Goal: Task Accomplishment & Management: Complete application form

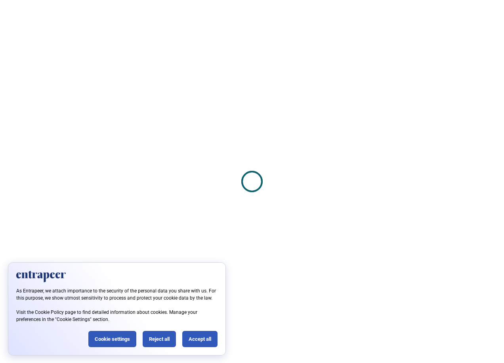
drag, startPoint x: 155, startPoint y: 341, endPoint x: 150, endPoint y: 340, distance: 4.9
click at [153, 341] on div "Reject all" at bounding box center [159, 339] width 33 height 16
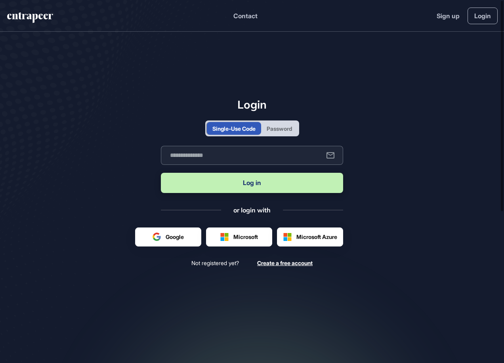
click at [256, 150] on input "text" at bounding box center [252, 155] width 182 height 19
type input "**********"
click at [258, 186] on button "Log in" at bounding box center [252, 183] width 182 height 20
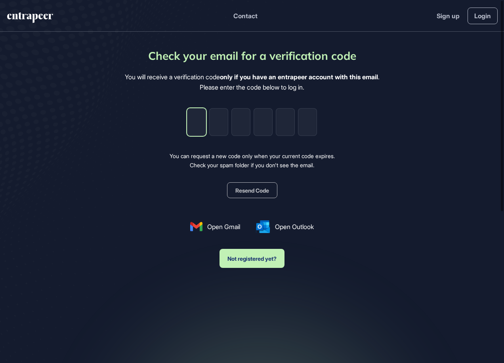
click at [195, 134] on input "tel" at bounding box center [196, 122] width 19 height 28
click at [268, 198] on button "Resend Code" at bounding box center [252, 190] width 50 height 16
click at [267, 188] on button "Resend Code" at bounding box center [252, 190] width 50 height 16
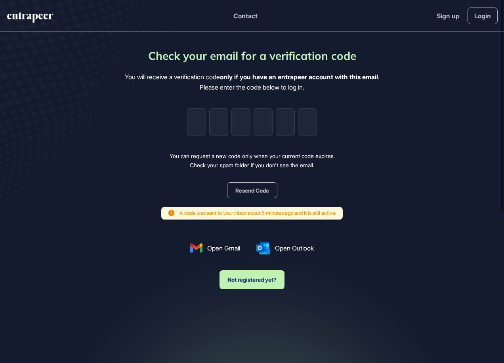
click at [248, 277] on button "Not registered yet?" at bounding box center [252, 279] width 65 height 19
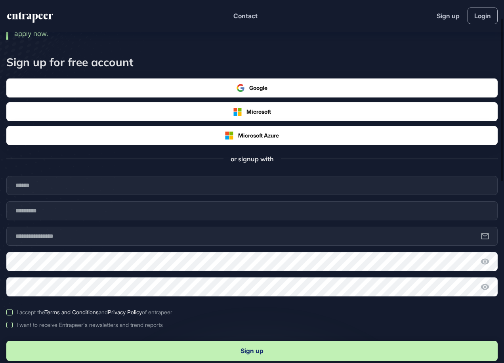
scroll to position [159, 0]
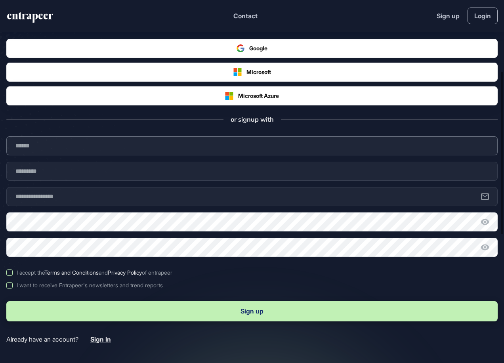
click at [222, 146] on input "text" at bounding box center [252, 145] width 492 height 19
type input "****"
type input "**********"
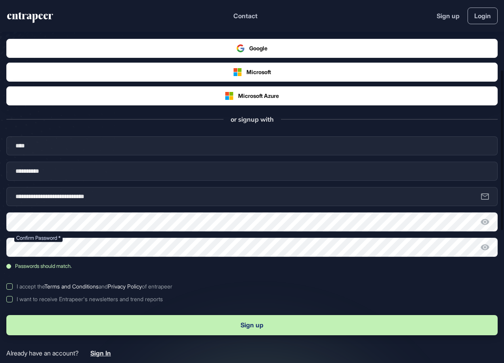
click at [24, 286] on div "I accept the Terms and Conditions and Privacy Policy of entrapeer" at bounding box center [95, 287] width 156 height 6
click at [30, 296] on div "I want to receive Entrapeer's newsletters and trend reports" at bounding box center [90, 299] width 146 height 6
click at [74, 320] on button "Sign up" at bounding box center [252, 325] width 492 height 20
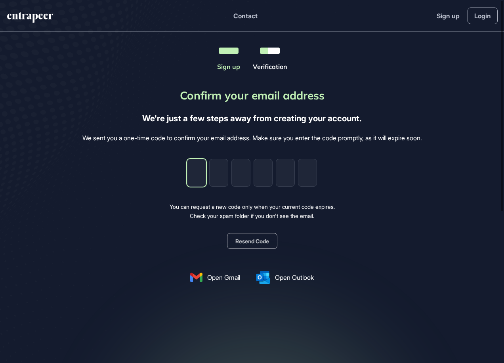
click at [194, 163] on input "tel" at bounding box center [196, 173] width 19 height 28
paste input "*"
type input "*"
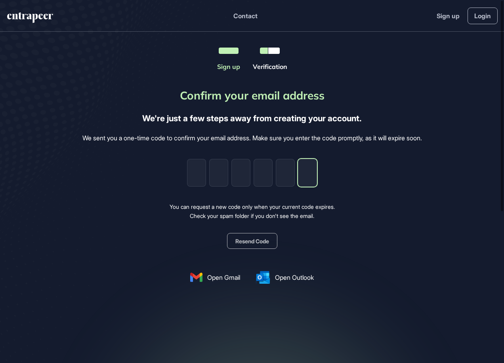
type input "*"
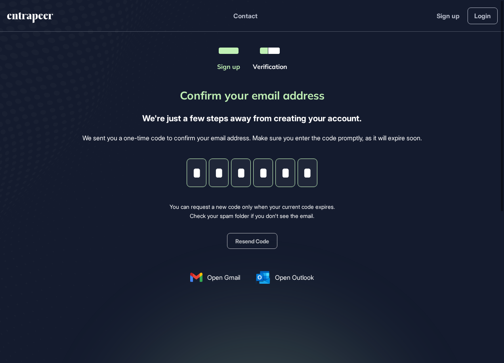
click at [340, 198] on div "Confirm your email address We're just a few steps away from creating your accou…" at bounding box center [252, 185] width 340 height 197
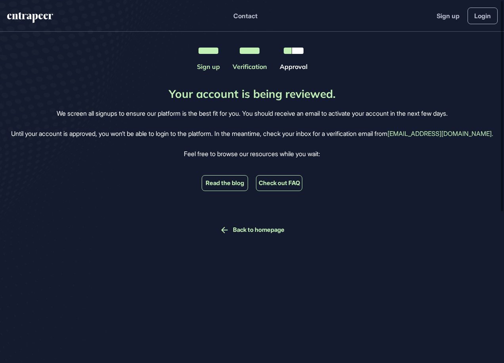
click at [270, 102] on div "Your account is being reviewed. We screen all signups to ensure our platform is…" at bounding box center [252, 161] width 483 height 148
click at [32, 10] on header "Contact Sign up Login" at bounding box center [252, 16] width 504 height 32
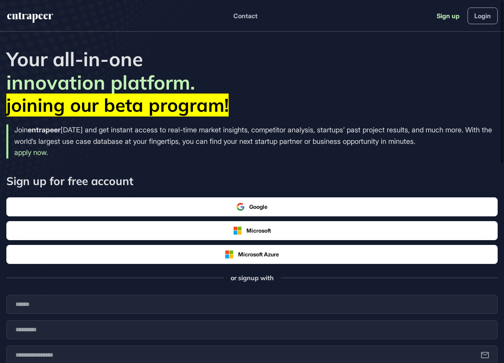
click at [455, 14] on link "Sign up" at bounding box center [448, 16] width 23 height 10
click at [448, 17] on link "Sign up" at bounding box center [448, 16] width 23 height 10
click at [484, 12] on link "Login" at bounding box center [483, 16] width 30 height 17
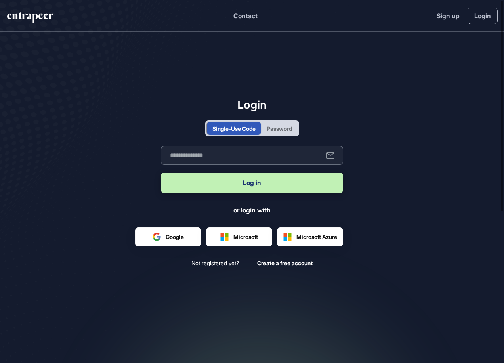
click at [259, 149] on input "text" at bounding box center [252, 155] width 182 height 19
type input "**********"
click at [272, 184] on button "Log in" at bounding box center [252, 183] width 182 height 20
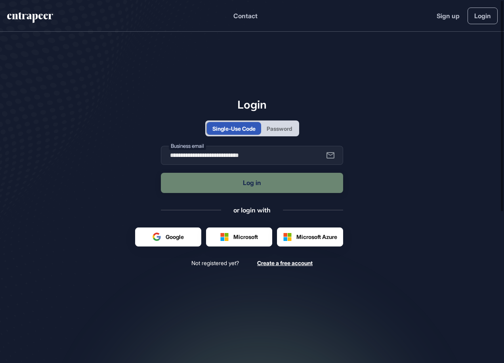
click at [339, 130] on div "Single-Use Code Password" at bounding box center [252, 129] width 182 height 16
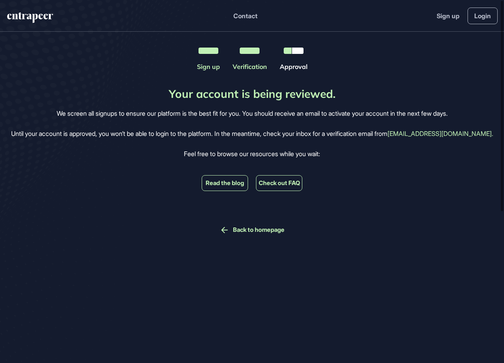
click at [34, 20] on icon "entrapeer-logo" at bounding box center [35, 18] width 6 height 9
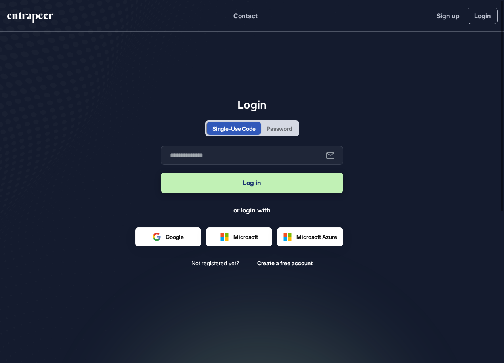
click at [352, 95] on main "Login Single-Use Code Password Business email Log in or login with Google Micro…" at bounding box center [252, 199] width 504 height 335
click at [278, 125] on div "Password" at bounding box center [279, 129] width 25 height 8
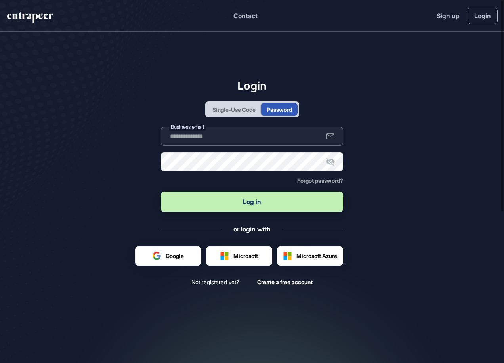
click at [251, 140] on input "text" at bounding box center [252, 136] width 182 height 19
type input "**********"
click at [161, 192] on button "Log in" at bounding box center [252, 202] width 182 height 20
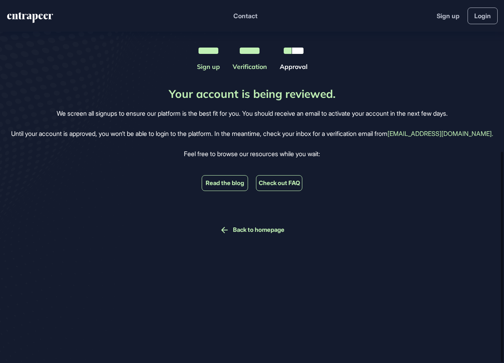
scroll to position [261, 0]
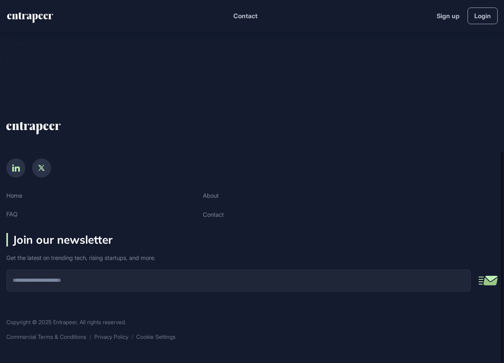
click at [251, 153] on div at bounding box center [252, 160] width 492 height 35
